Goal: Navigation & Orientation: Find specific page/section

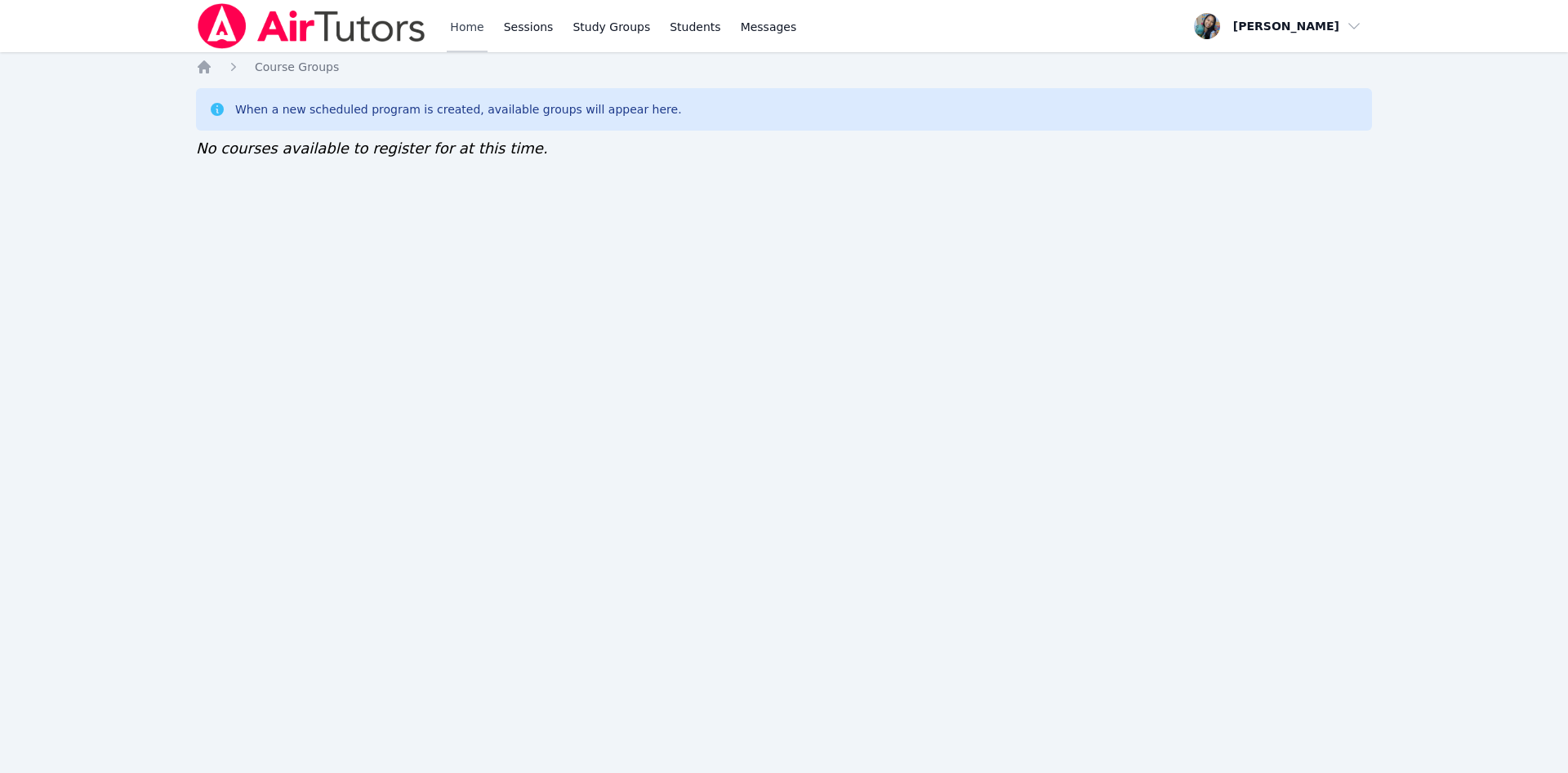
click at [472, 17] on link "Home" at bounding box center [466, 26] width 40 height 52
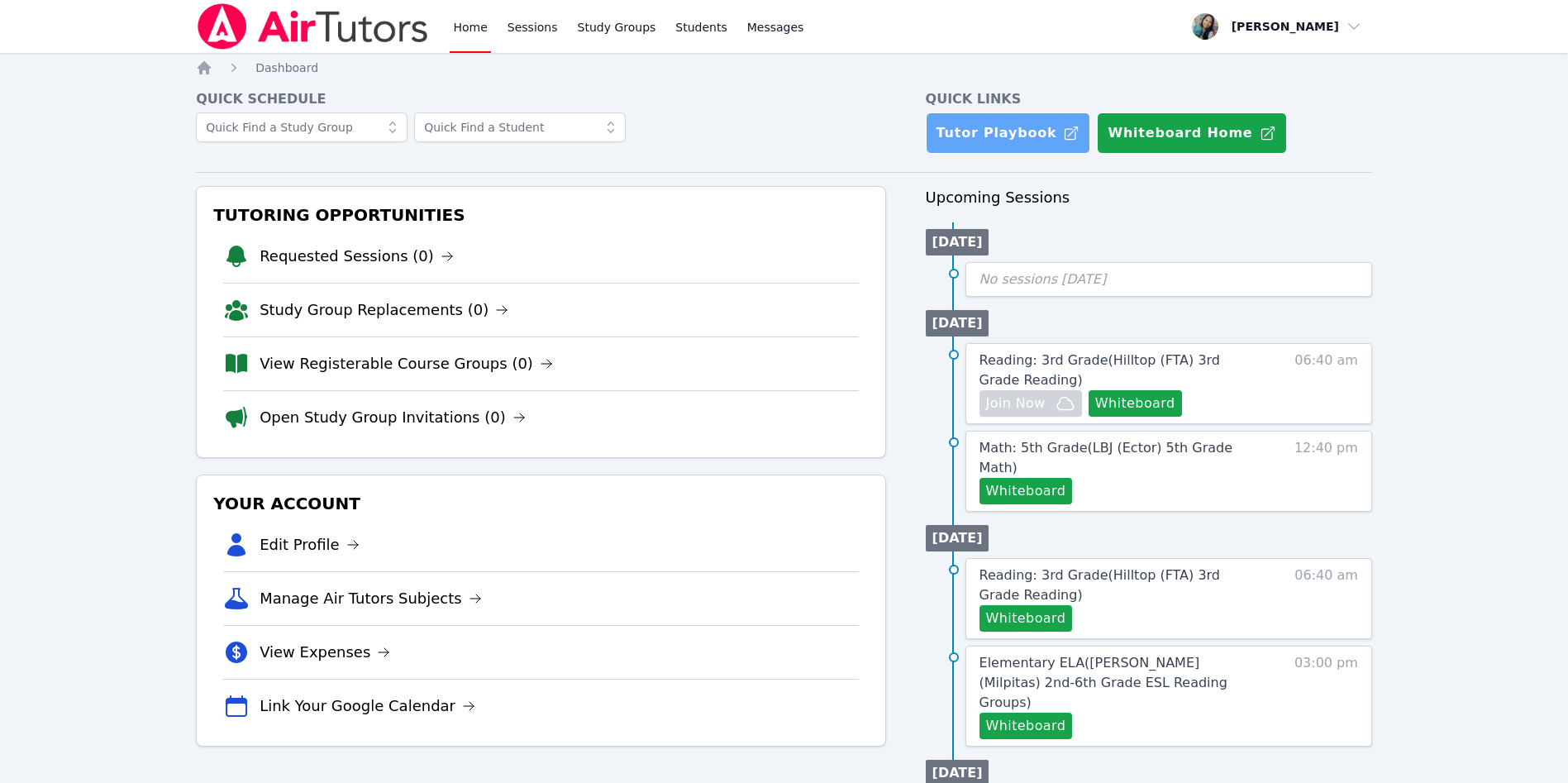
click at [1044, 129] on link "Tutor Playbook" at bounding box center [1008, 133] width 165 height 41
